Goal: Information Seeking & Learning: Learn about a topic

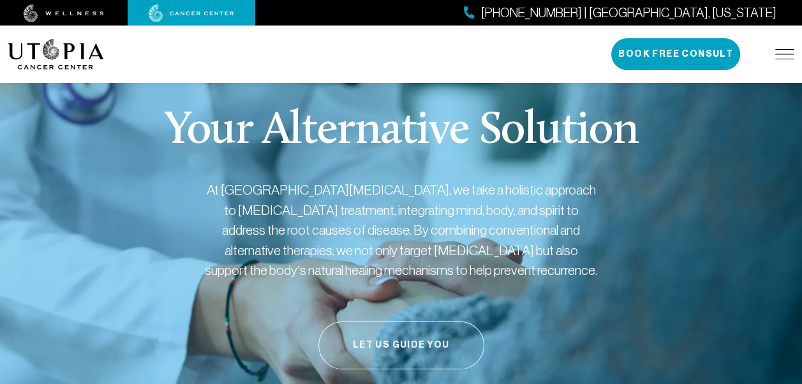
click at [433, 338] on button "Let Us Guide You" at bounding box center [401, 345] width 166 height 48
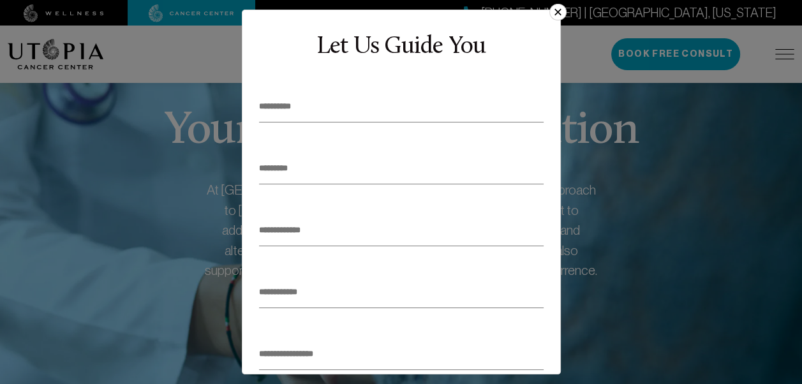
click at [556, 10] on button "×" at bounding box center [557, 12] width 17 height 17
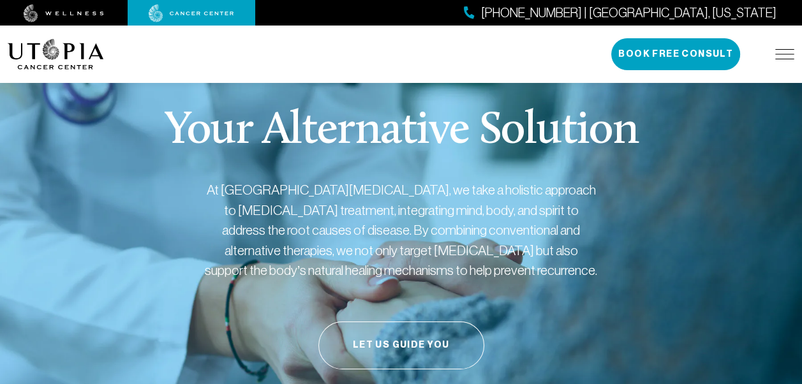
click at [498, 19] on div "[PHONE_NUMBER] | [GEOGRAPHIC_DATA], [US_STATE]" at bounding box center [401, 13] width 802 height 26
click at [66, 12] on img at bounding box center [64, 13] width 80 height 18
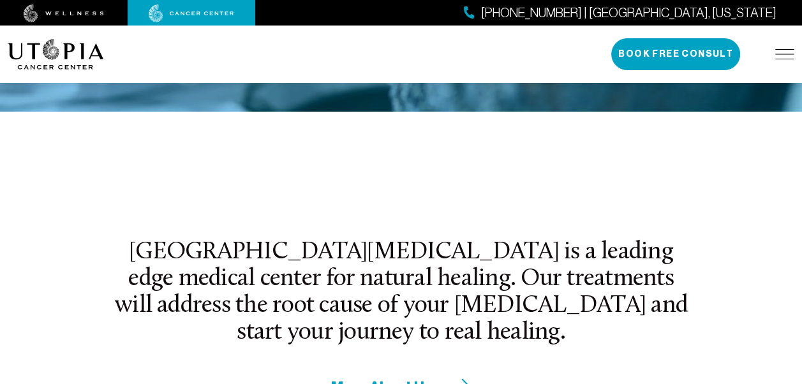
scroll to position [390, 0]
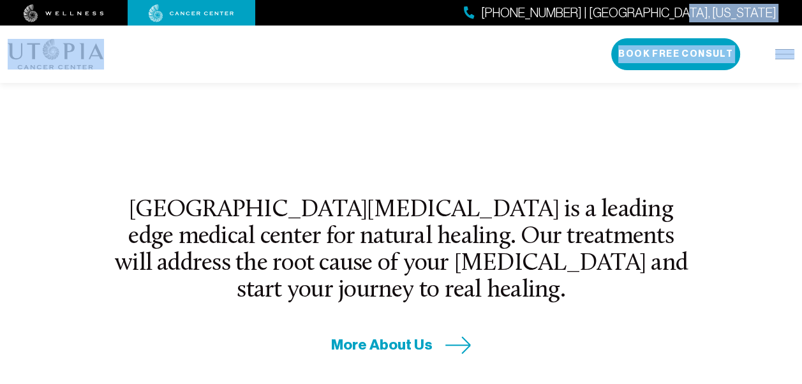
drag, startPoint x: 781, startPoint y: 43, endPoint x: 791, endPoint y: 20, distance: 25.7
click at [791, 20] on header "[PHONE_NUMBER] | [GEOGRAPHIC_DATA], [US_STATE] About Us Treatments Patient Stor…" at bounding box center [401, 41] width 802 height 83
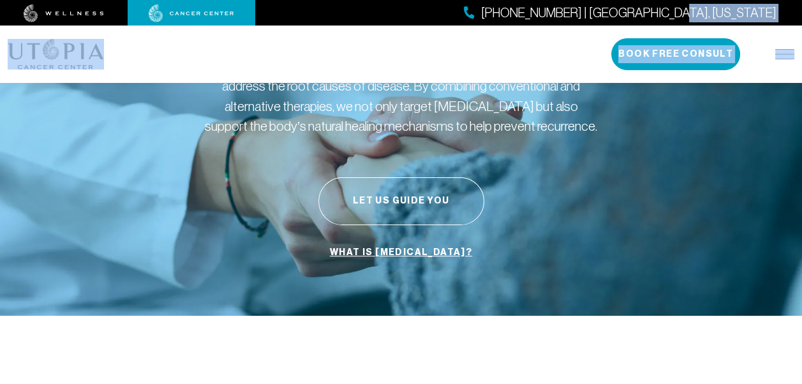
scroll to position [128, 0]
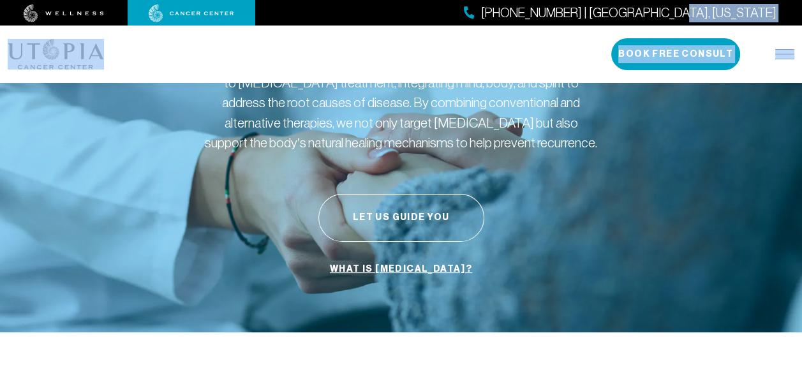
click at [402, 265] on link "What is [MEDICAL_DATA]?" at bounding box center [401, 269] width 149 height 24
